Goal: Task Accomplishment & Management: Use online tool/utility

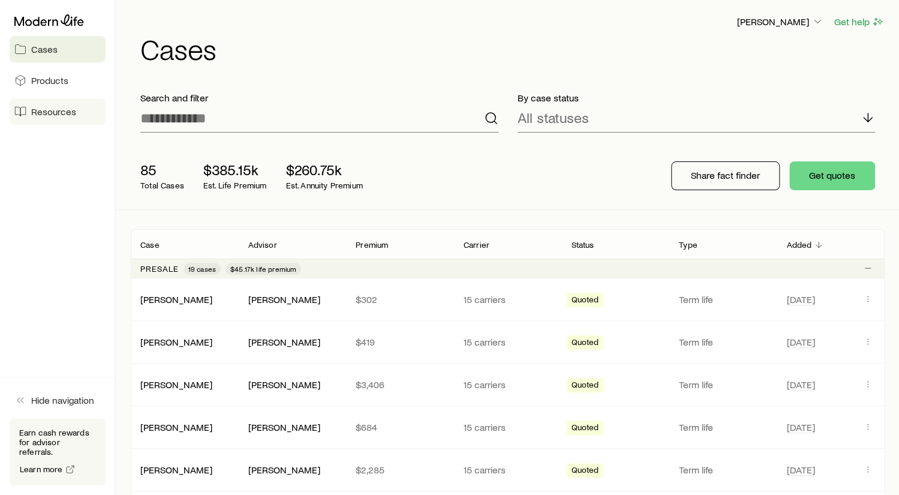
click at [43, 108] on span "Resources" at bounding box center [53, 112] width 45 height 12
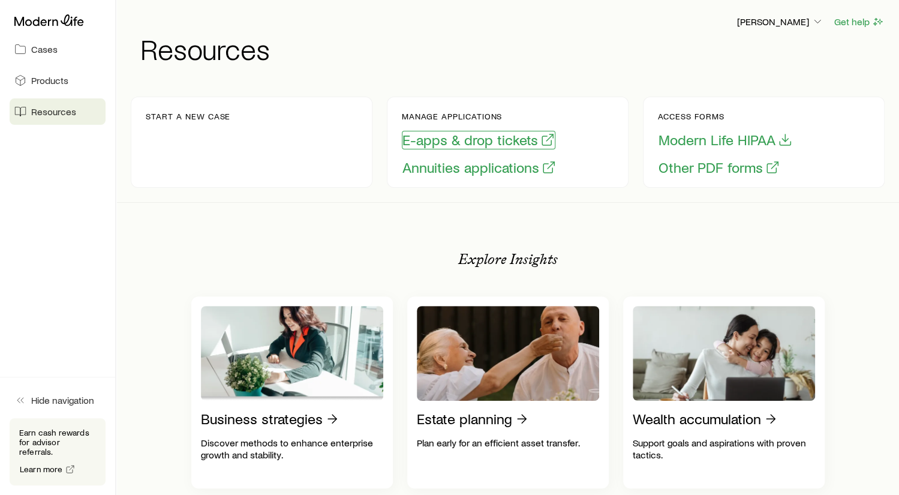
click at [474, 137] on button "E-apps & drop tickets" at bounding box center [479, 140] width 154 height 19
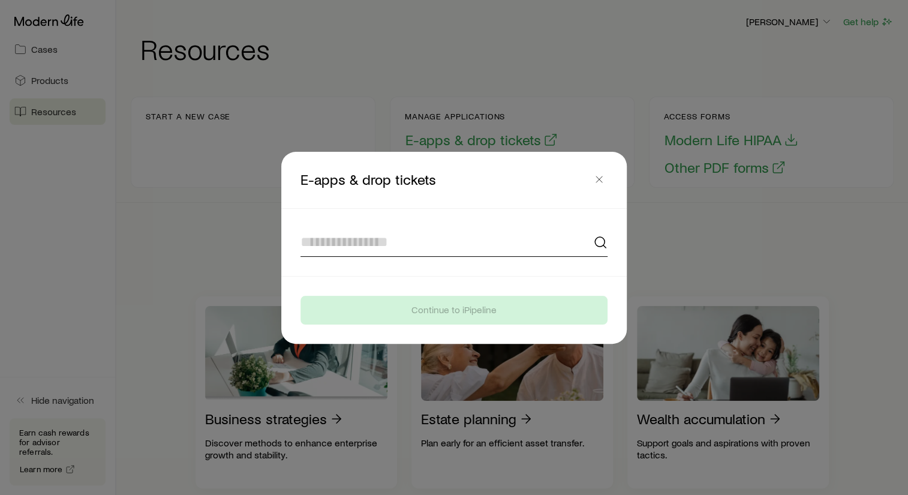
click at [356, 238] on input at bounding box center [454, 242] width 307 height 29
click at [397, 248] on input at bounding box center [454, 242] width 307 height 29
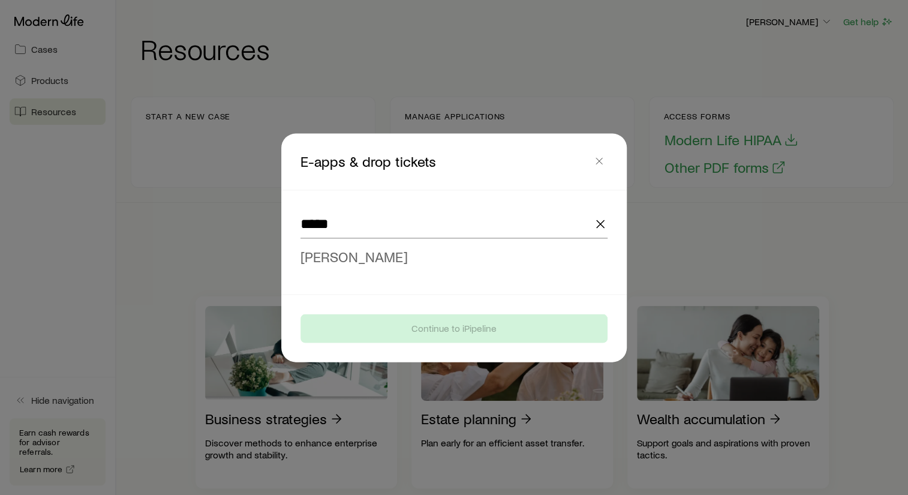
click at [358, 257] on span "[PERSON_NAME]" at bounding box center [354, 255] width 107 height 17
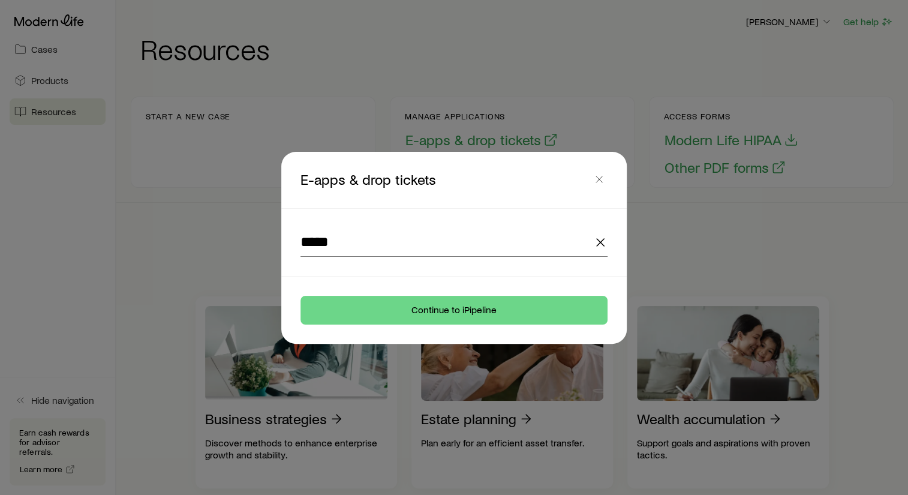
type input "**********"
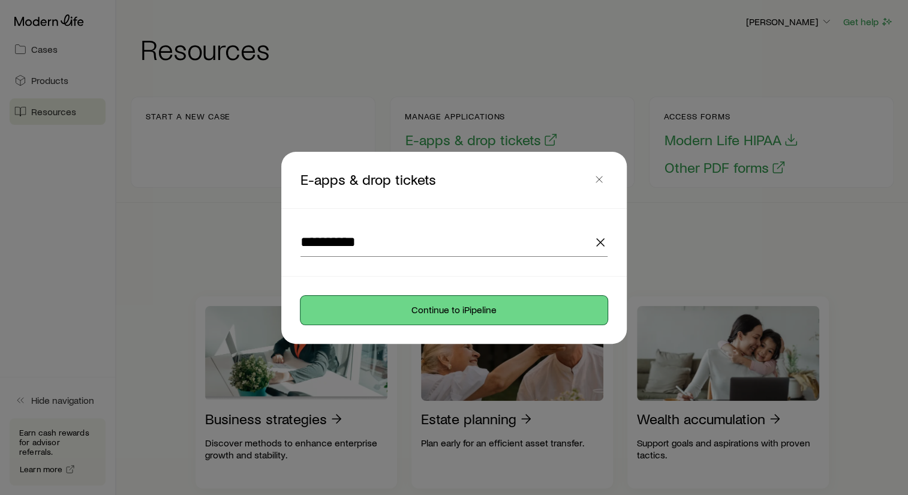
click at [427, 314] on button "Continue to iPipeline" at bounding box center [454, 310] width 307 height 29
